Goal: Task Accomplishment & Management: Manage account settings

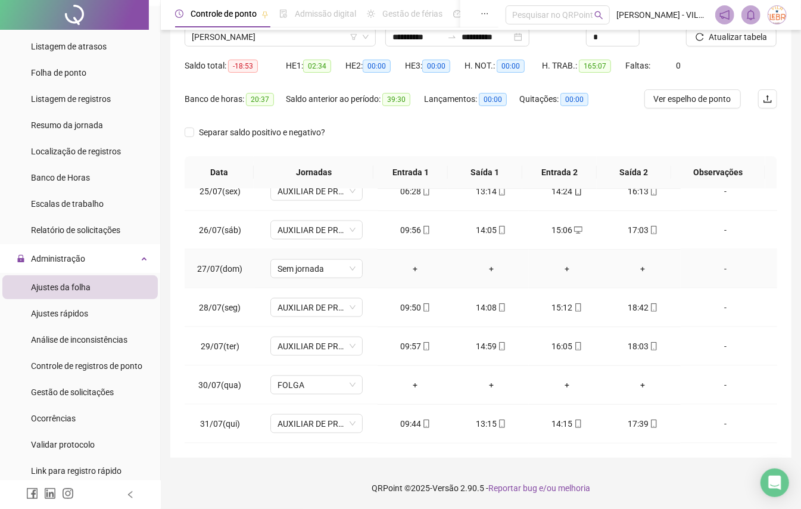
scroll to position [475, 0]
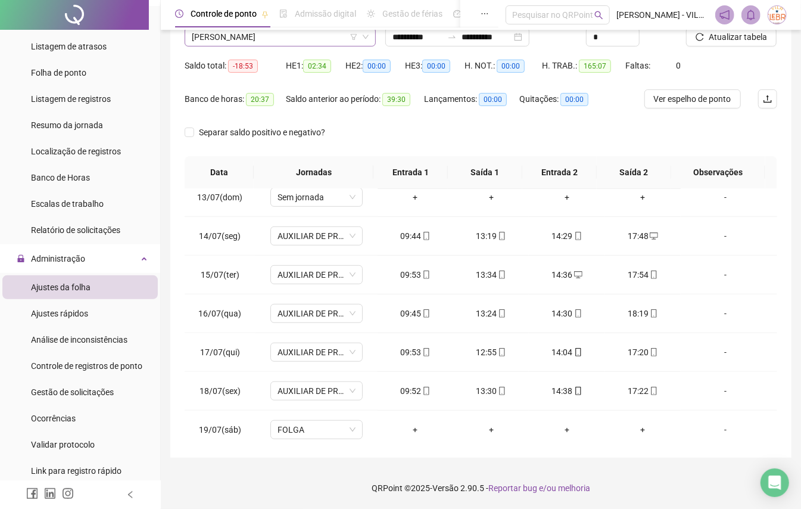
click at [275, 39] on span "[PERSON_NAME]" at bounding box center [280, 37] width 177 height 18
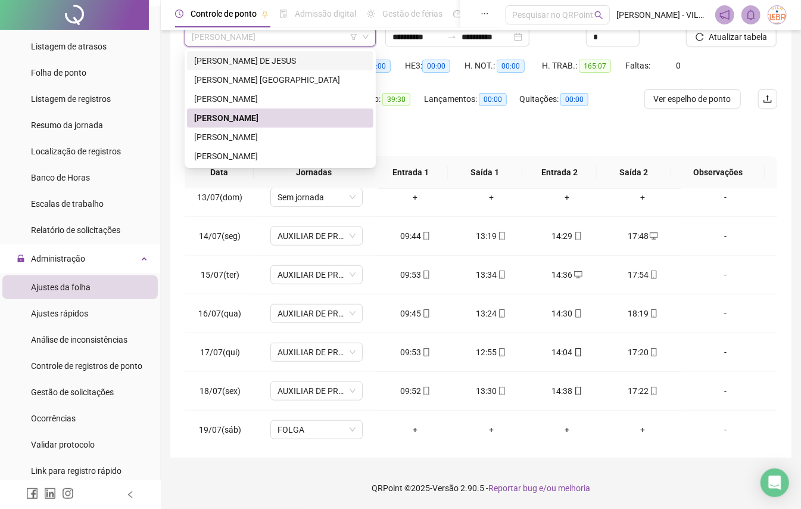
click at [272, 63] on div "[PERSON_NAME] DE JESUS" at bounding box center [280, 60] width 172 height 13
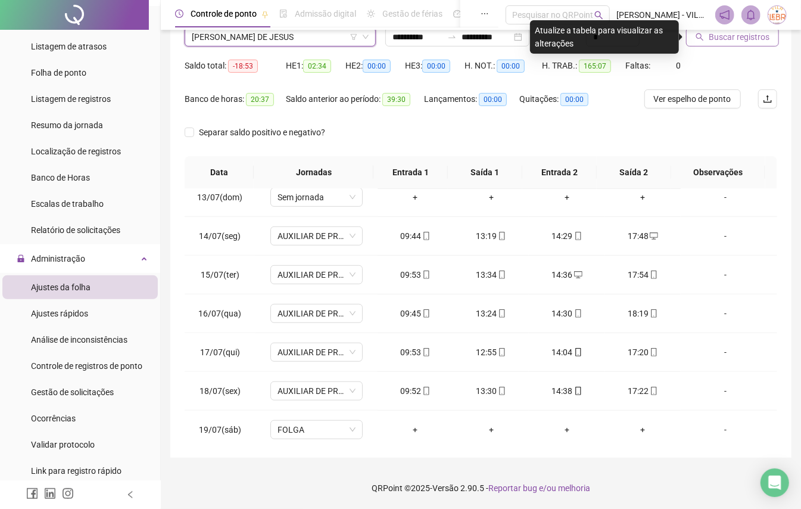
click at [696, 39] on icon "search" at bounding box center [700, 37] width 8 height 8
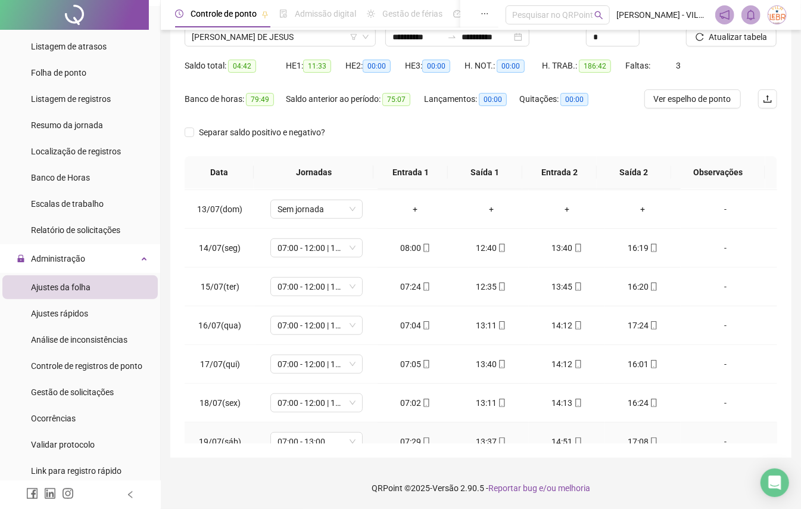
scroll to position [396, 0]
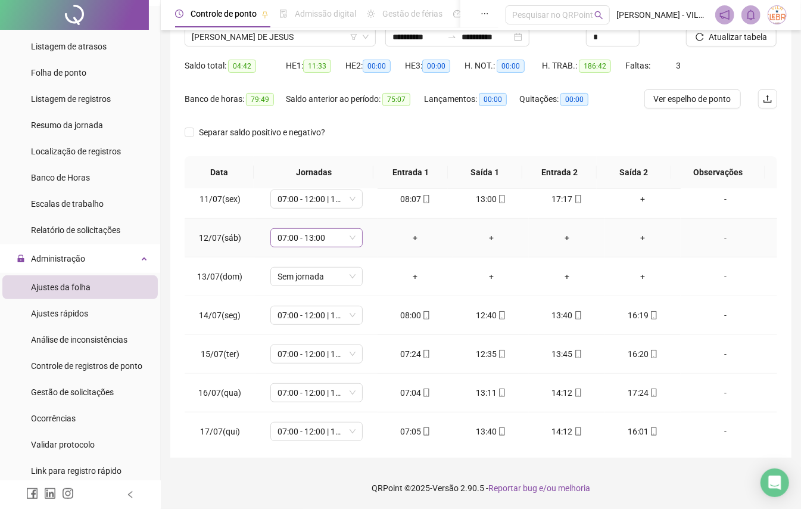
click at [348, 239] on span "07:00 - 13:00" at bounding box center [317, 238] width 78 height 18
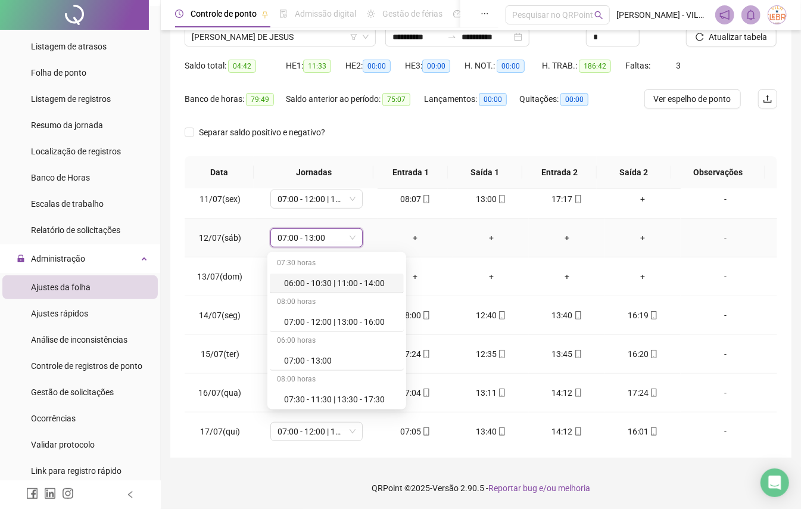
click at [367, 232] on td "07:00 - 13:00 07:00 - 13:00" at bounding box center [316, 238] width 122 height 39
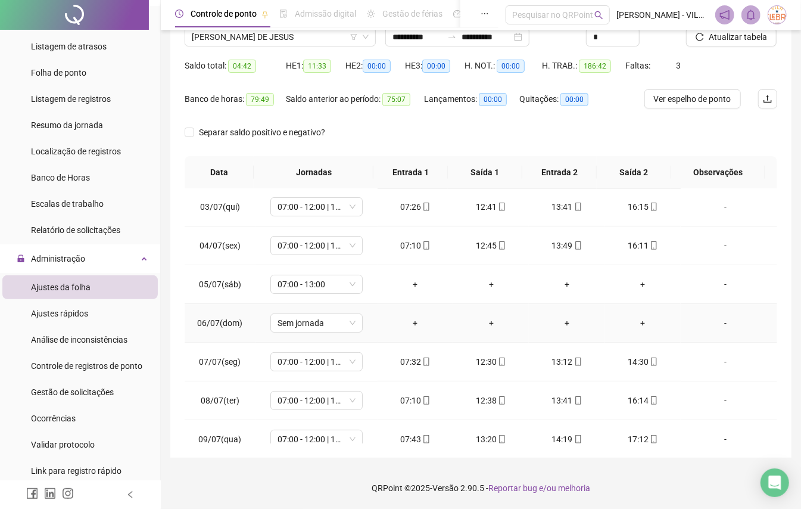
scroll to position [0, 0]
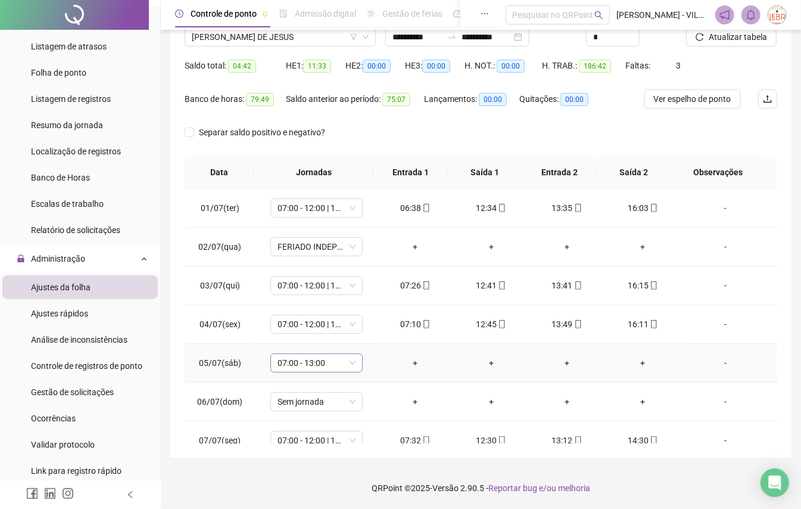
click at [350, 362] on span "07:00 - 13:00" at bounding box center [317, 363] width 78 height 18
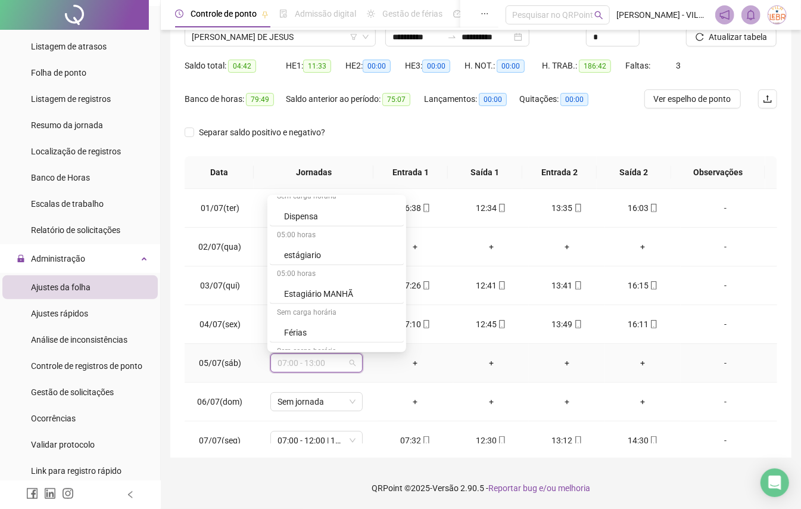
scroll to position [476, 0]
click at [343, 294] on div "Folga" at bounding box center [340, 291] width 113 height 13
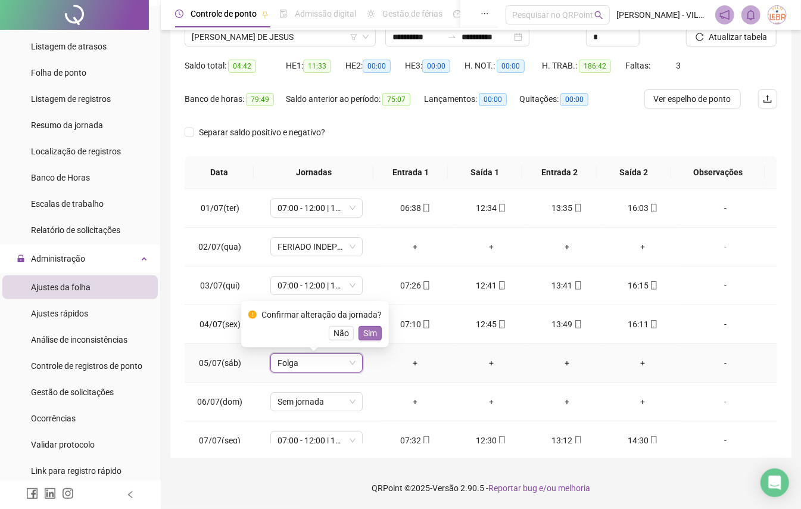
click at [376, 331] on button "Sim" at bounding box center [370, 333] width 23 height 14
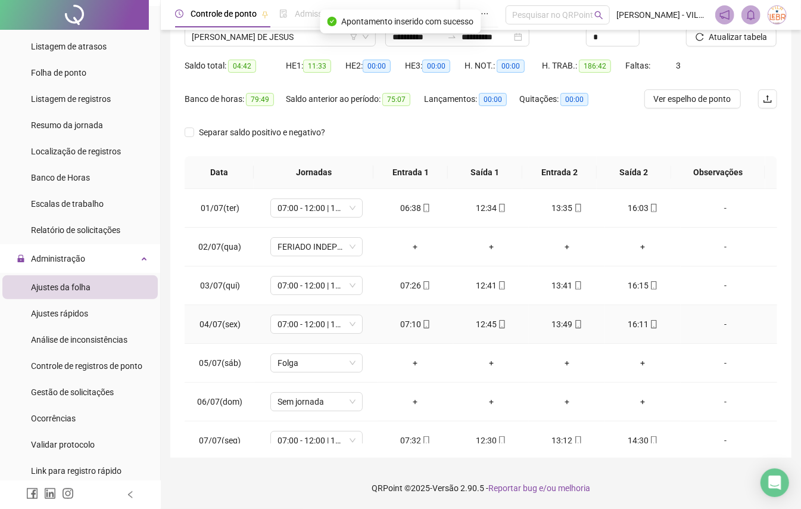
click at [378, 331] on td "07:10" at bounding box center [416, 324] width 76 height 39
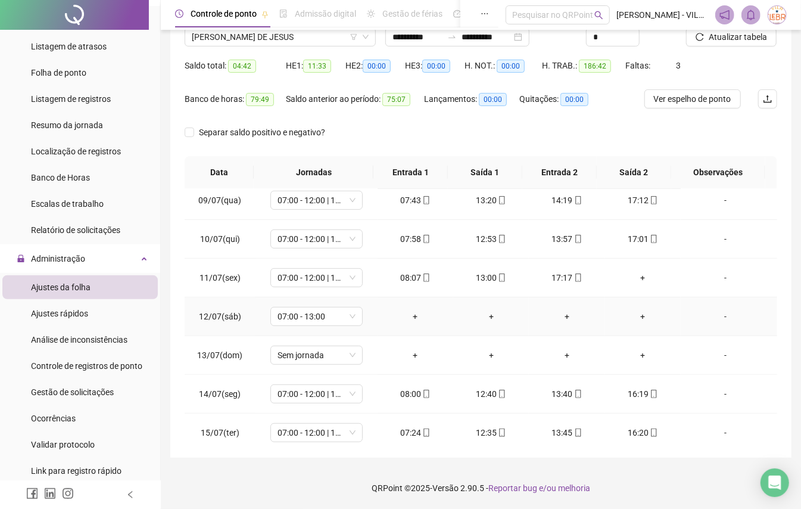
scroll to position [397, 0]
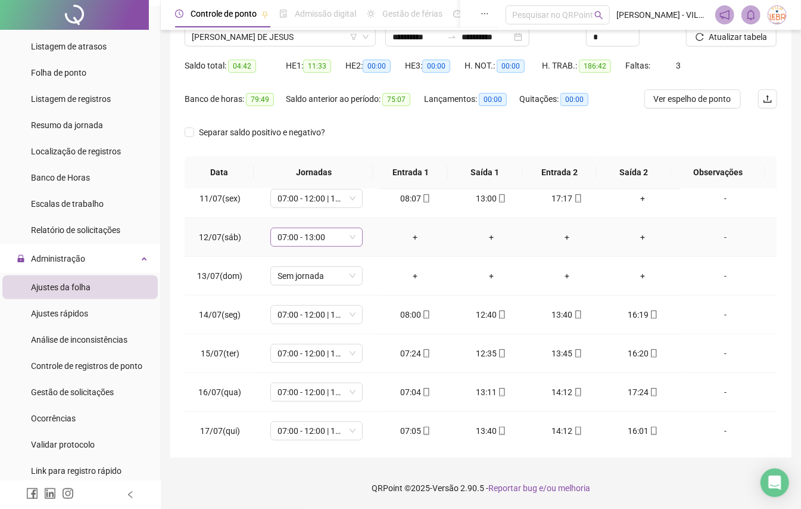
click at [353, 242] on div "07:00 - 13:00" at bounding box center [316, 236] width 92 height 19
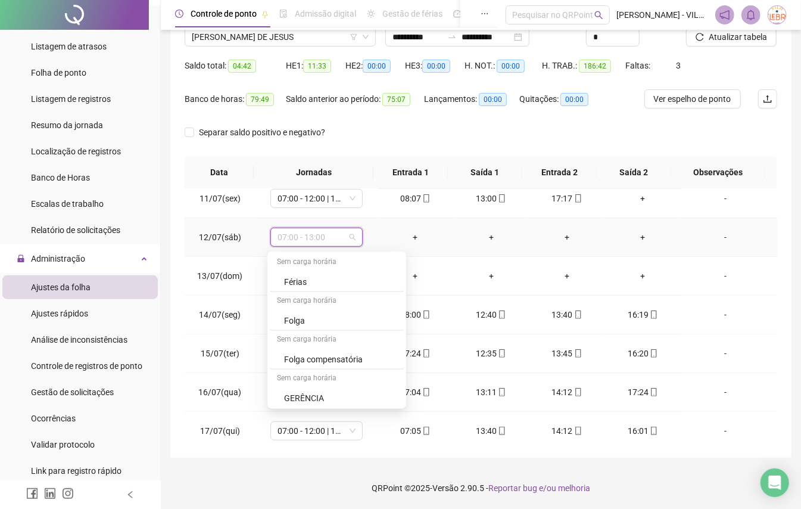
scroll to position [465, 0]
click at [317, 362] on div "Folga" at bounding box center [340, 359] width 113 height 13
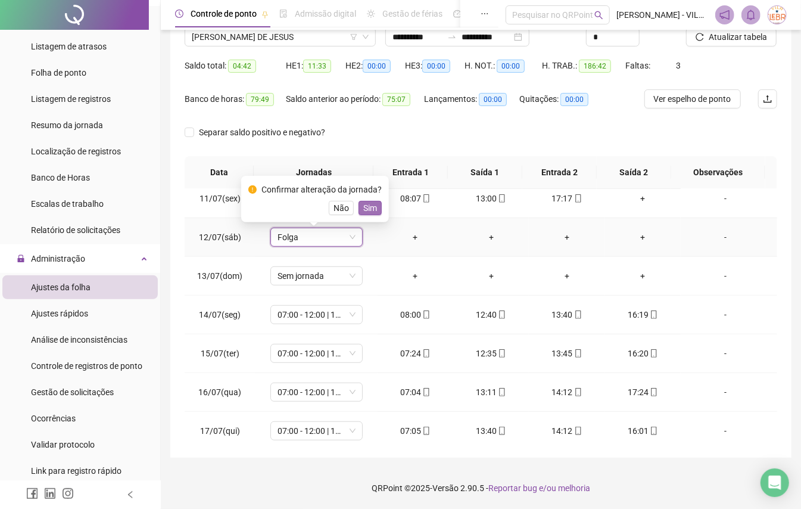
click at [367, 205] on span "Sim" at bounding box center [370, 207] width 14 height 13
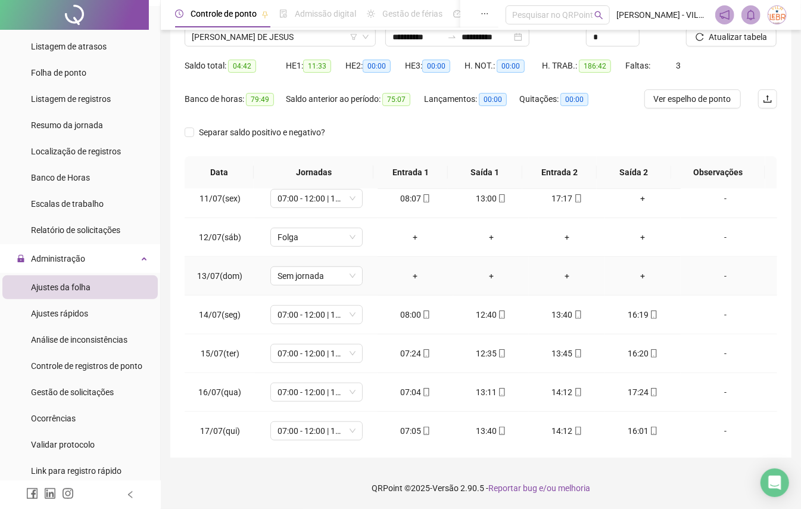
click at [378, 277] on td "+" at bounding box center [416, 276] width 76 height 39
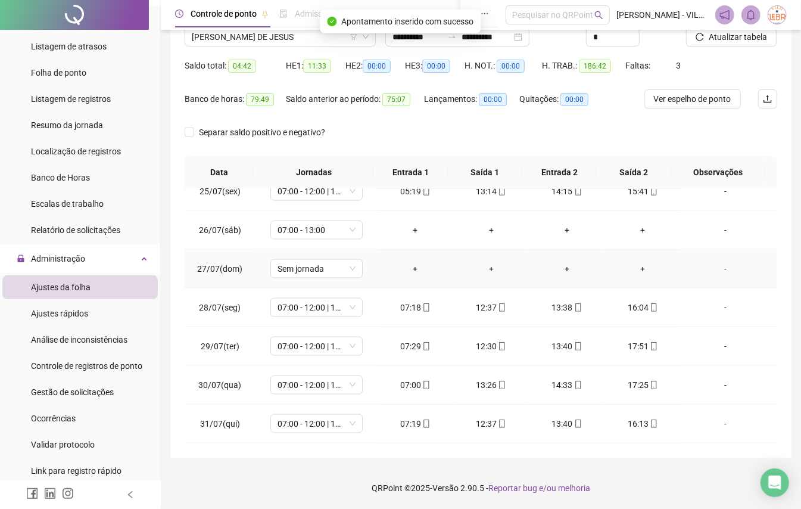
scroll to position [952, 0]
click at [353, 229] on div "07:00 - 13:00" at bounding box center [316, 229] width 92 height 19
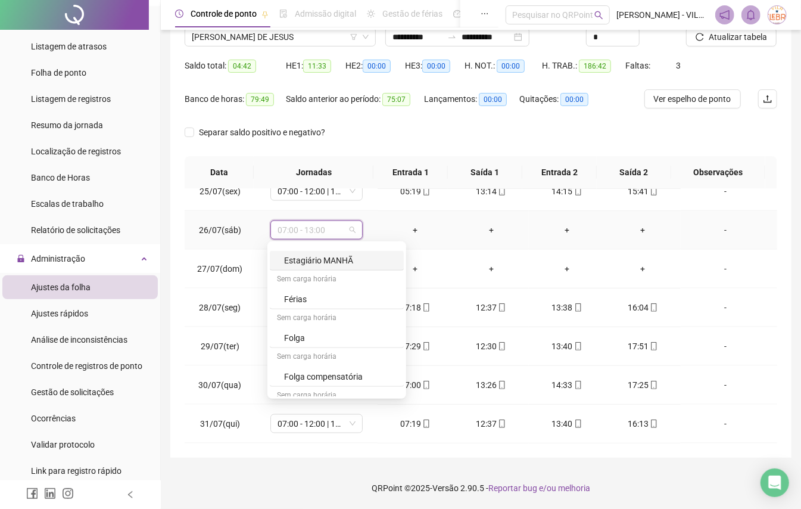
scroll to position [556, 0]
click at [339, 306] on div "Folga compensatória" at bounding box center [337, 298] width 134 height 20
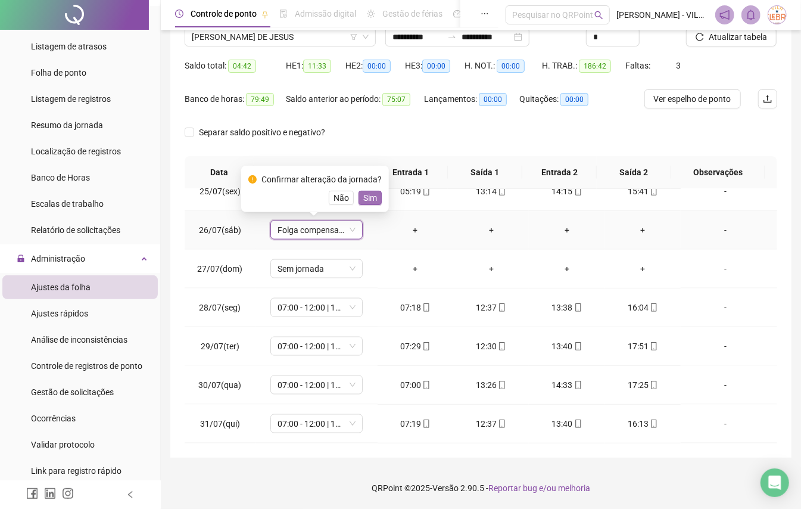
click at [366, 199] on span "Sim" at bounding box center [370, 197] width 14 height 13
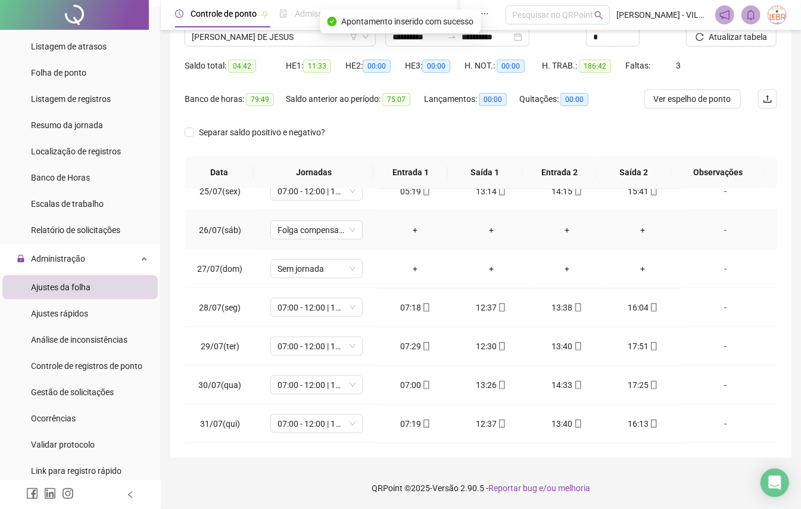
click at [378, 244] on td "+" at bounding box center [416, 230] width 76 height 39
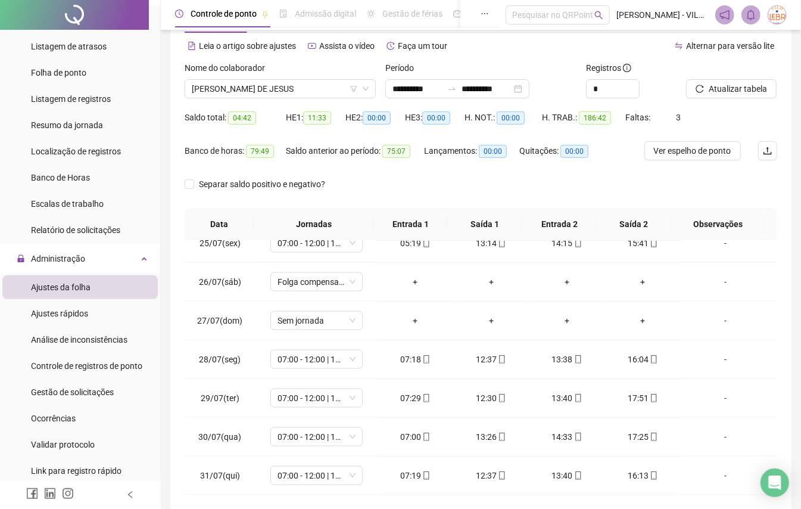
scroll to position [20, 0]
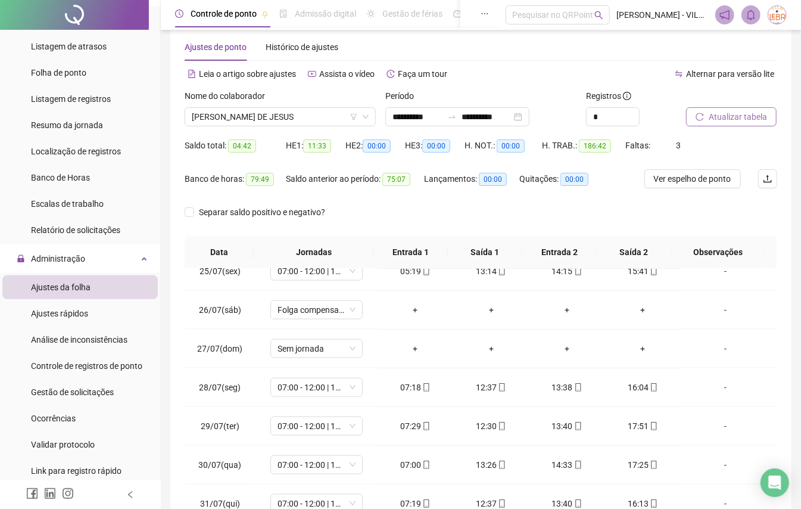
click at [718, 112] on span "Atualizar tabela" at bounding box center [738, 116] width 58 height 13
click at [337, 117] on span "[PERSON_NAME] DE JESUS" at bounding box center [280, 117] width 177 height 18
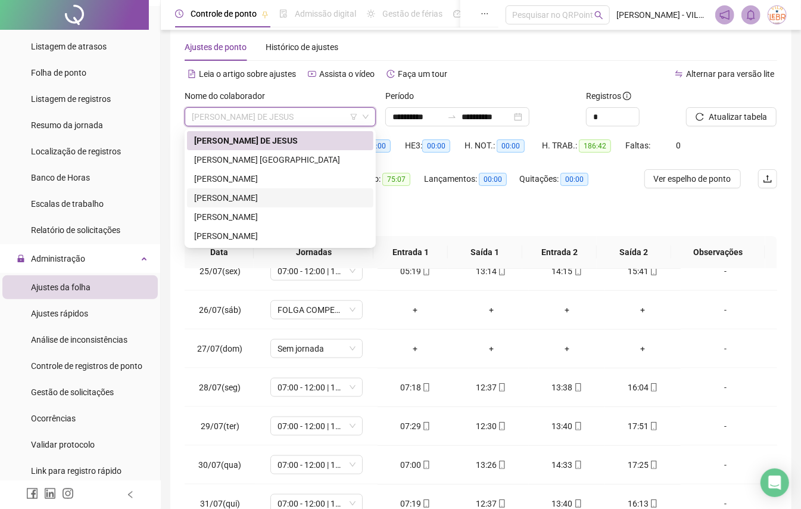
click at [297, 192] on div "[PERSON_NAME]" at bounding box center [280, 197] width 172 height 13
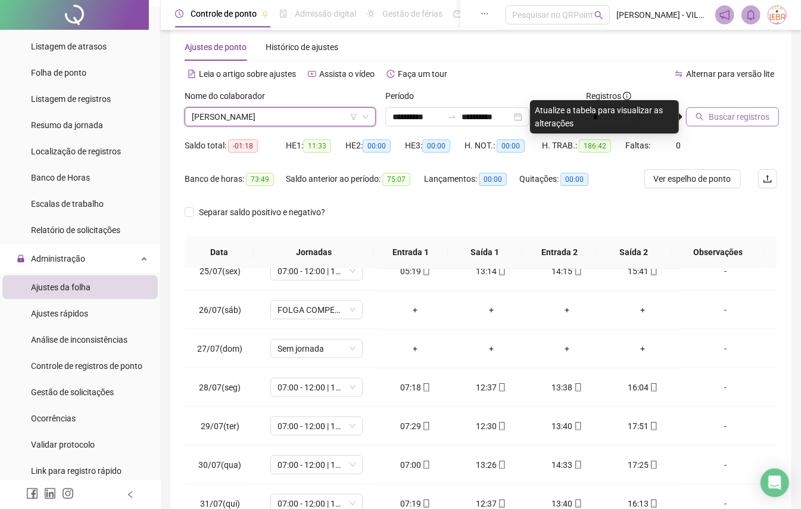
click at [712, 119] on span "Buscar registros" at bounding box center [739, 116] width 61 height 13
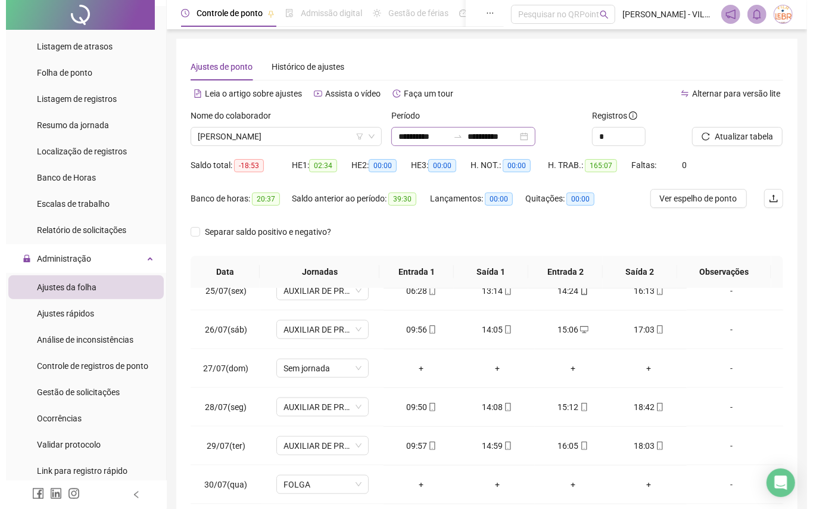
scroll to position [0, 0]
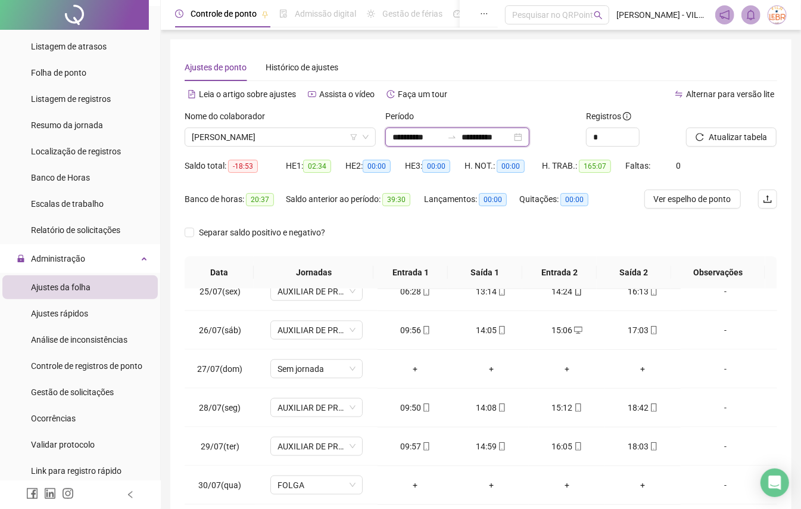
click at [435, 139] on input "**********" at bounding box center [417, 136] width 50 height 13
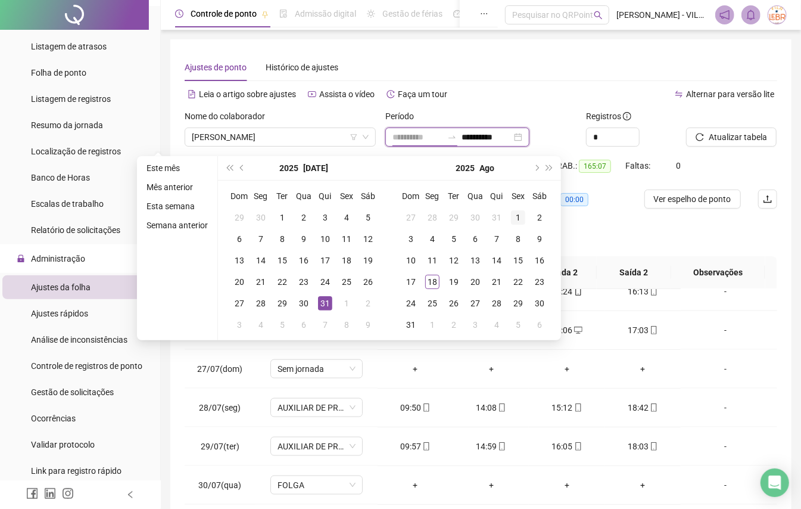
type input "**********"
click at [511, 212] on div "1" at bounding box center [518, 217] width 14 height 14
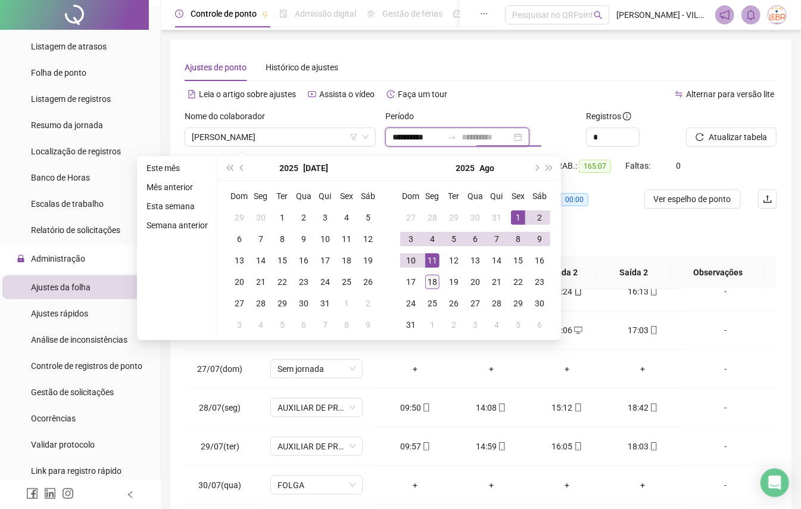
type input "**********"
click at [434, 279] on div "18" at bounding box center [432, 282] width 14 height 14
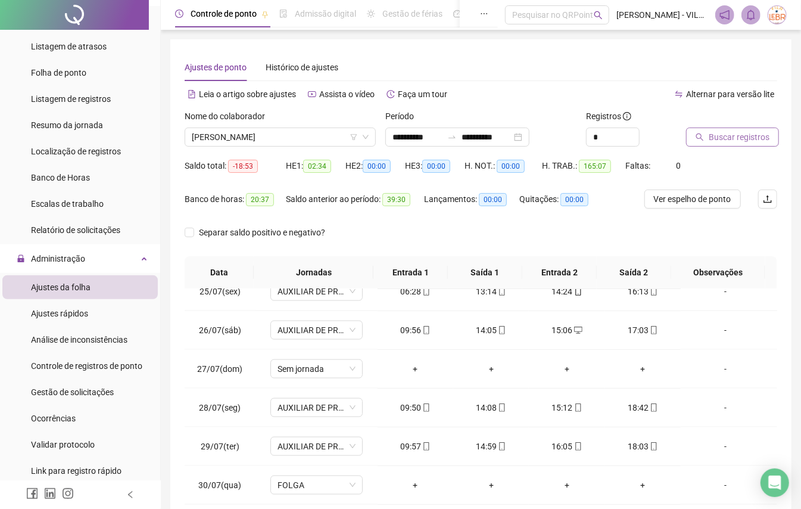
click at [746, 134] on span "Buscar registros" at bounding box center [739, 136] width 61 height 13
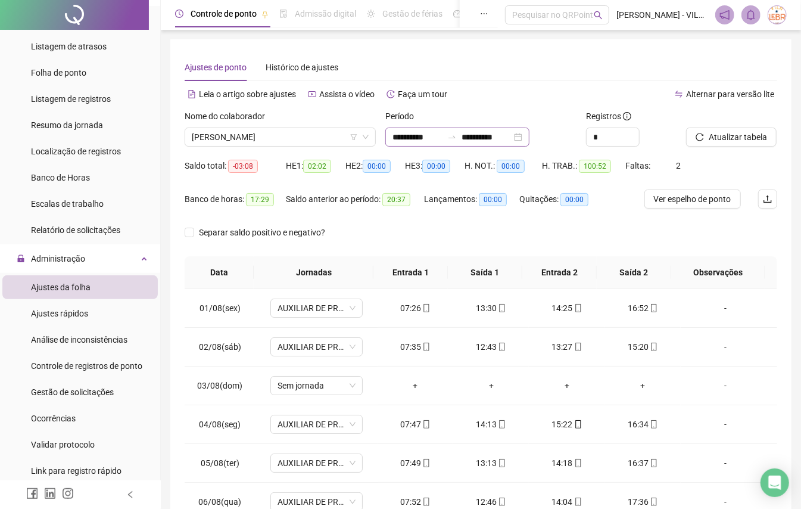
click at [447, 127] on div "**********" at bounding box center [457, 136] width 144 height 19
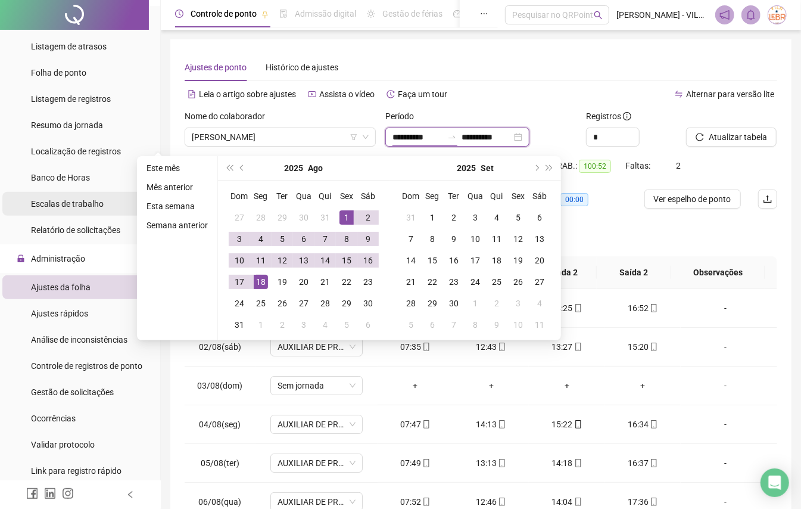
type input "**********"
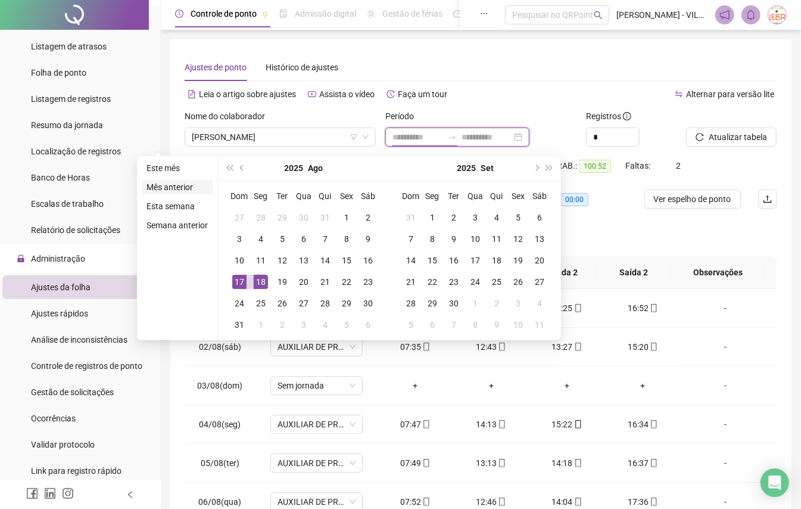
type input "**********"
click at [186, 186] on li "Mês anterior" at bounding box center [177, 187] width 71 height 14
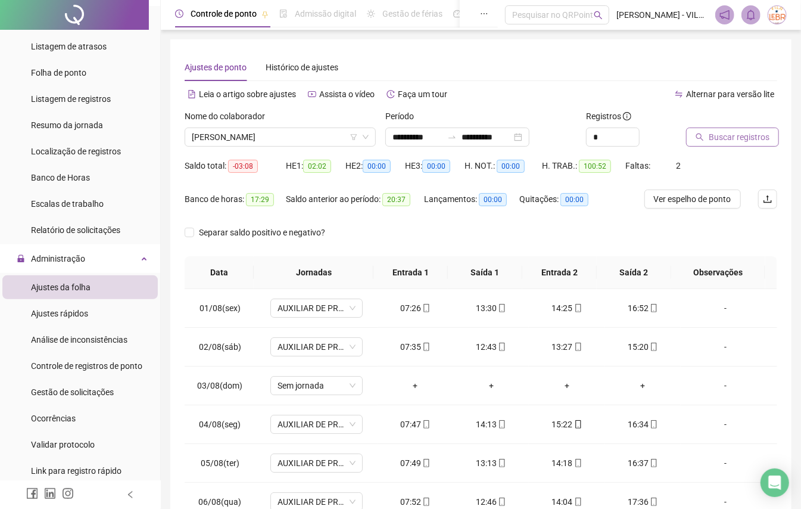
click at [744, 138] on span "Buscar registros" at bounding box center [739, 136] width 61 height 13
